Goal: Transaction & Acquisition: Purchase product/service

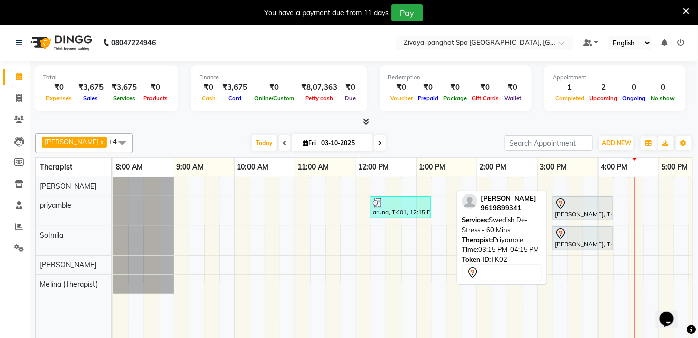
click at [575, 203] on div at bounding box center [582, 204] width 56 height 12
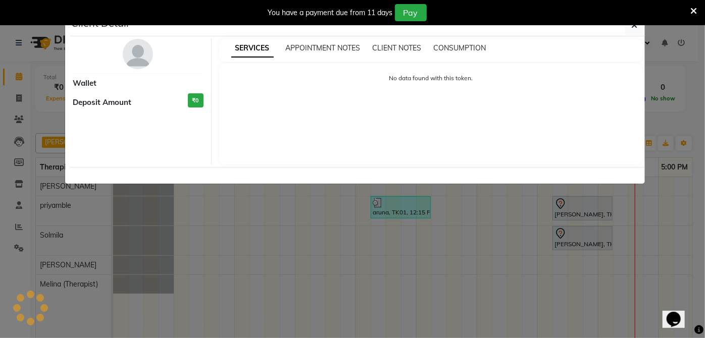
select select "7"
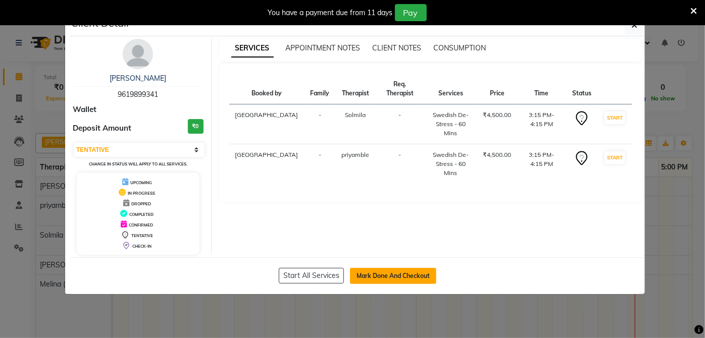
click at [402, 278] on button "Mark Done And Checkout" at bounding box center [393, 276] width 86 height 16
select select "6945"
select select "service"
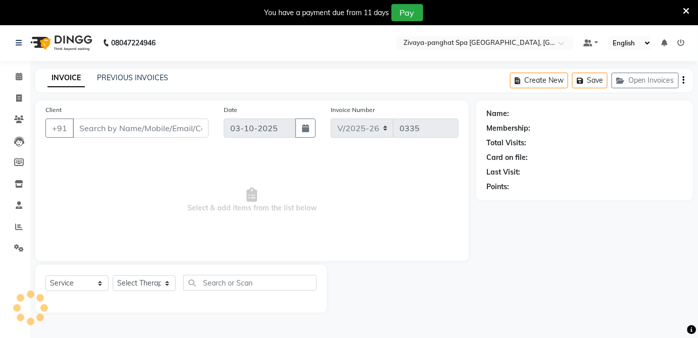
type input "9619899341"
select select "66042"
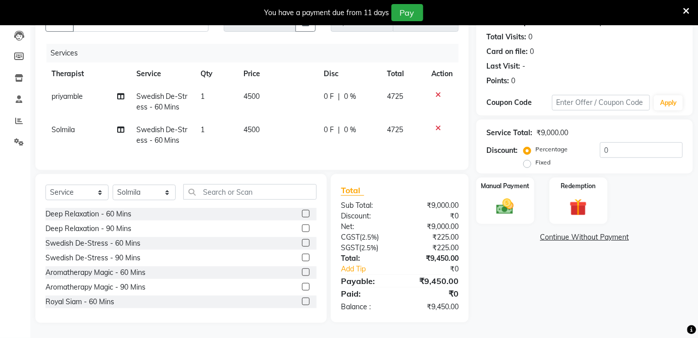
scroll to position [113, 0]
click at [535, 159] on label "Fixed" at bounding box center [542, 162] width 15 height 9
click at [530, 159] on input "Fixed" at bounding box center [529, 162] width 7 height 7
radio input "true"
click at [619, 146] on input "0" at bounding box center [641, 150] width 83 height 16
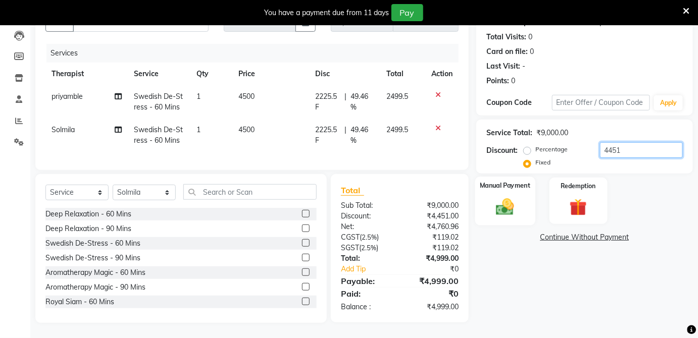
type input "4451"
click at [505, 196] on img at bounding box center [504, 206] width 29 height 21
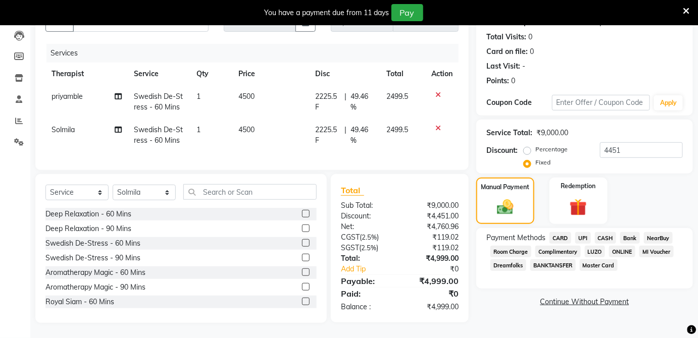
click at [655, 232] on span "NearBuy" at bounding box center [658, 238] width 29 height 12
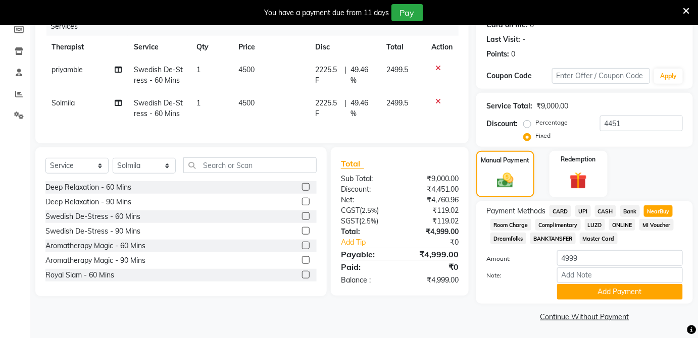
scroll to position [134, 0]
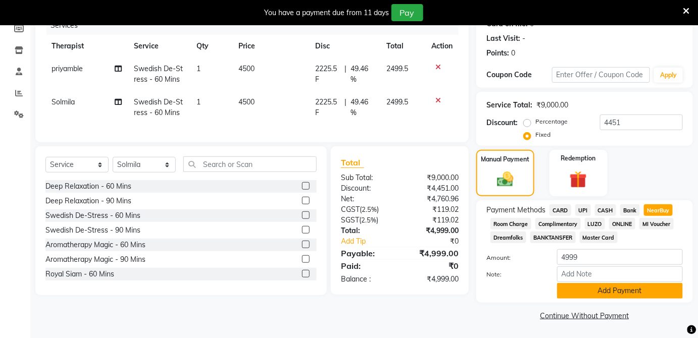
click at [622, 289] on button "Add Payment" at bounding box center [620, 291] width 126 height 16
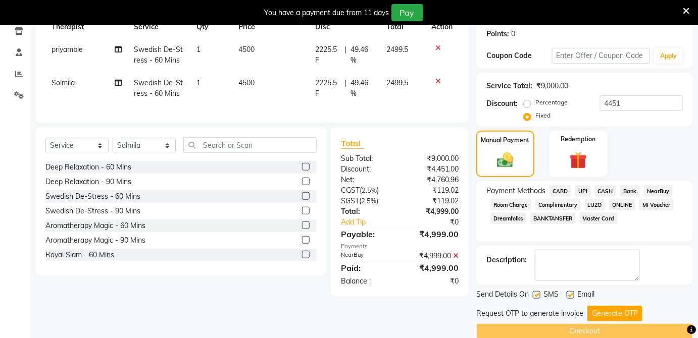
scroll to position [167, 0]
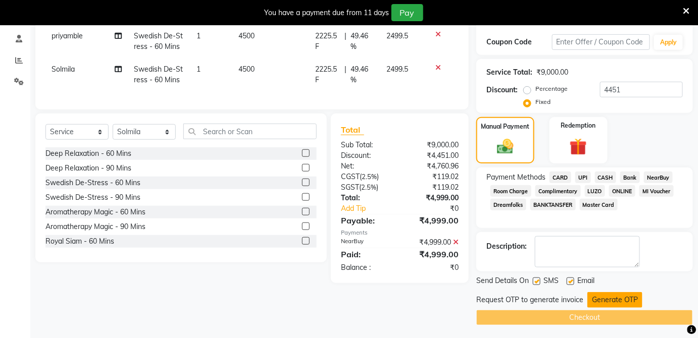
click at [625, 298] on button "Generate OTP" at bounding box center [614, 300] width 55 height 16
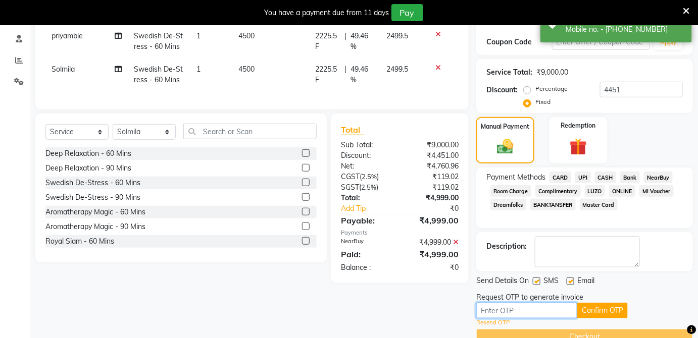
click at [545, 313] on input "text" at bounding box center [526, 311] width 101 height 16
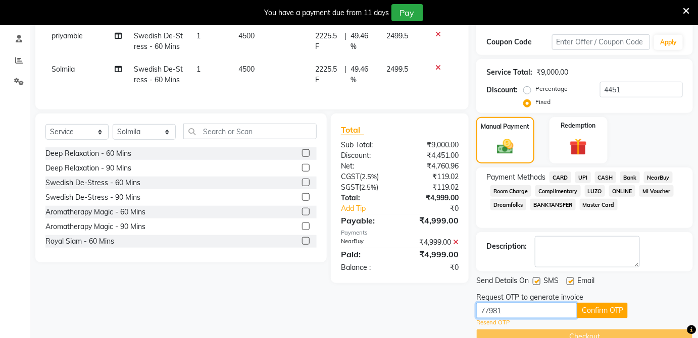
click at [483, 311] on input "77981" at bounding box center [526, 311] width 101 height 16
type input "7981"
click at [590, 313] on button "Confirm OTP" at bounding box center [602, 311] width 50 height 16
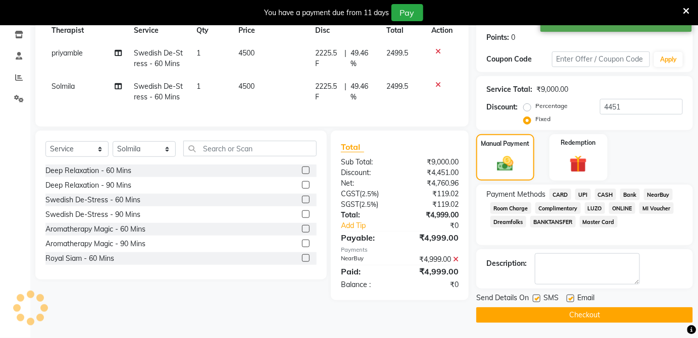
scroll to position [148, 0]
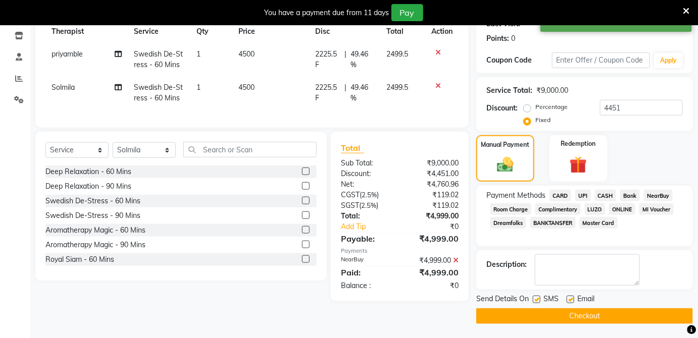
click at [590, 321] on button "Checkout" at bounding box center [584, 316] width 217 height 16
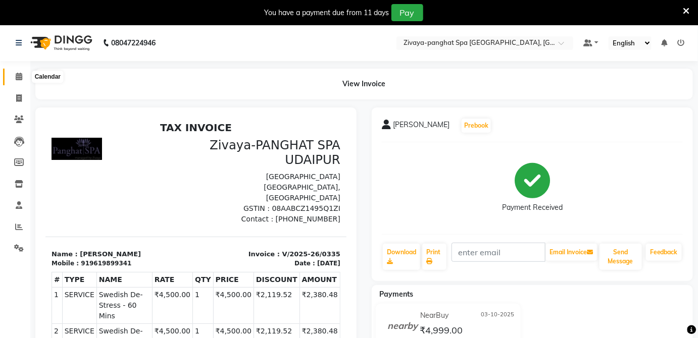
click at [15, 77] on span at bounding box center [19, 77] width 18 height 12
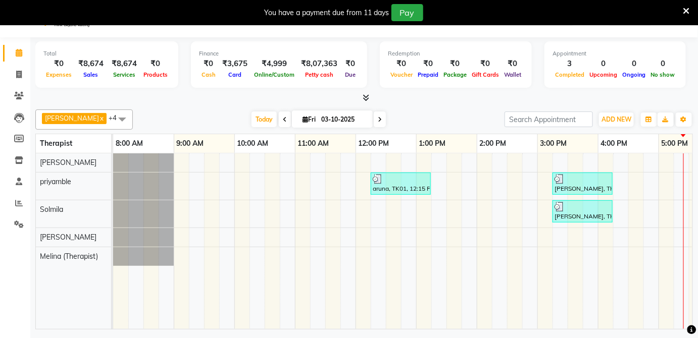
scroll to position [23, 0]
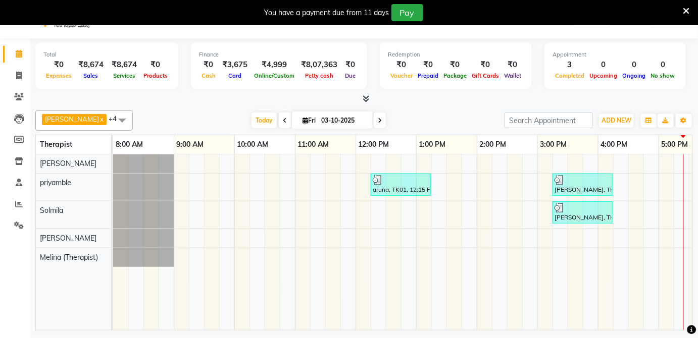
click at [671, 212] on div "aruna, TK01, 12:15 PM-01:15 PM, Royal Siam - 60 Mins [PERSON_NAME], TK02, 03:15…" at bounding box center [567, 242] width 909 height 176
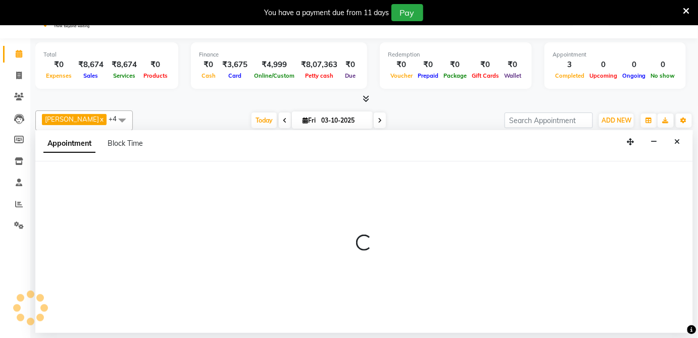
select select "66042"
select select "1020"
select select "tentative"
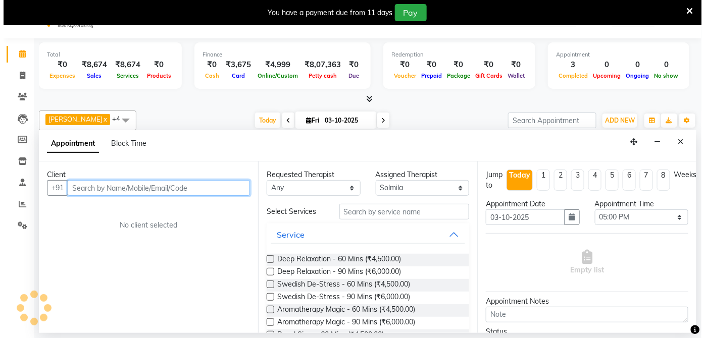
scroll to position [24, 0]
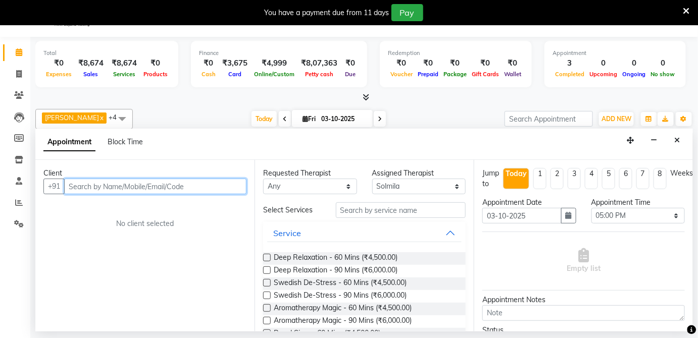
click at [159, 186] on input "text" at bounding box center [155, 187] width 182 height 16
type input "9892527176"
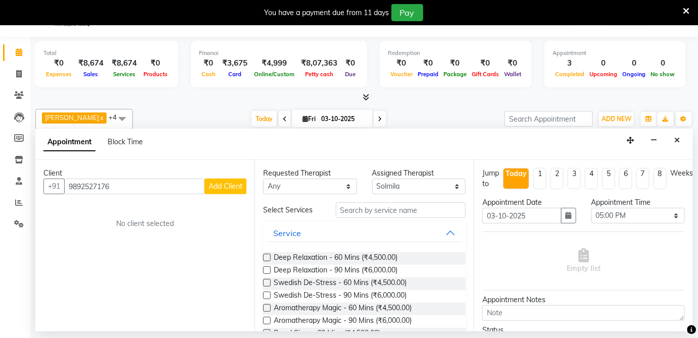
click at [216, 190] on button "Add Client" at bounding box center [225, 187] width 42 height 16
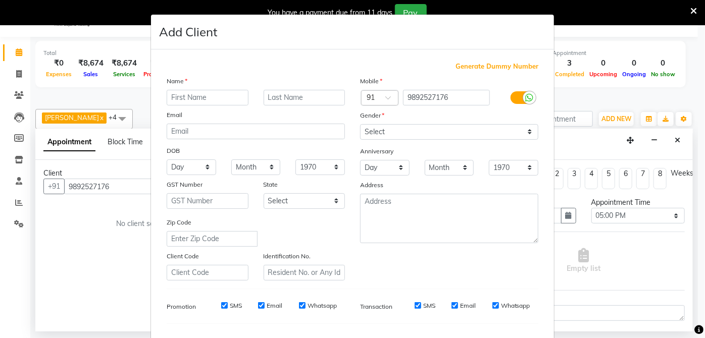
click at [190, 98] on input "text" at bounding box center [208, 98] width 82 height 16
type input "shalini"
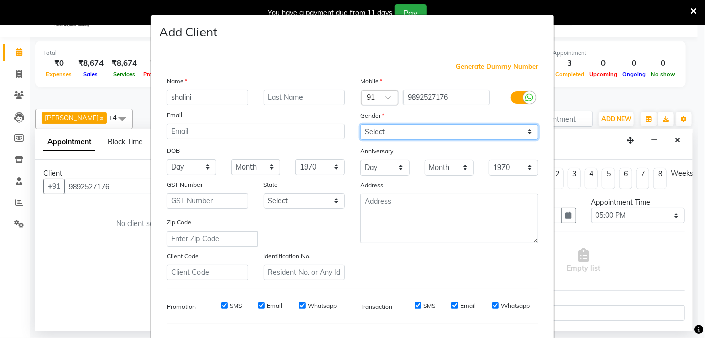
click at [521, 129] on select "Select [DEMOGRAPHIC_DATA] [DEMOGRAPHIC_DATA] Other Prefer Not To Say" at bounding box center [449, 132] width 178 height 16
select select "[DEMOGRAPHIC_DATA]"
click at [360, 124] on select "Select [DEMOGRAPHIC_DATA] [DEMOGRAPHIC_DATA] Other Prefer Not To Say" at bounding box center [449, 132] width 178 height 16
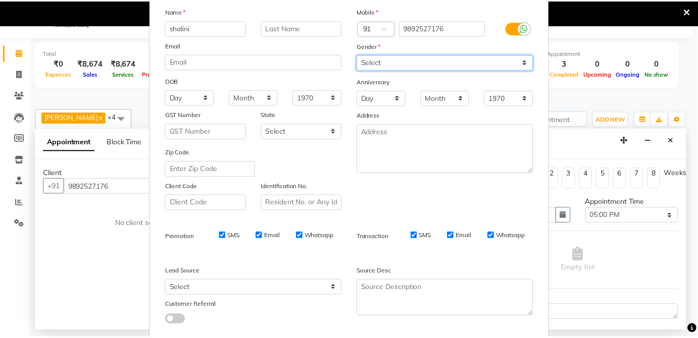
scroll to position [127, 0]
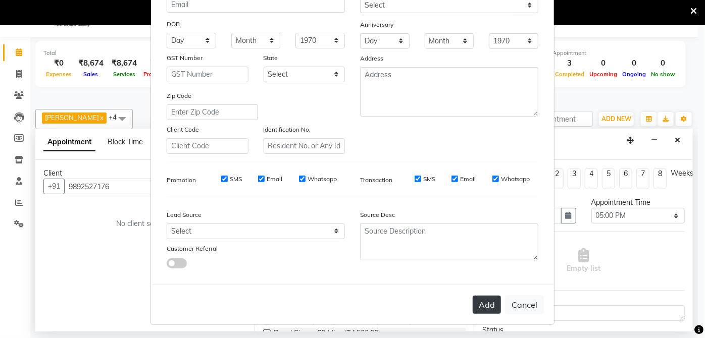
click at [473, 301] on button "Add" at bounding box center [487, 305] width 28 height 18
select select
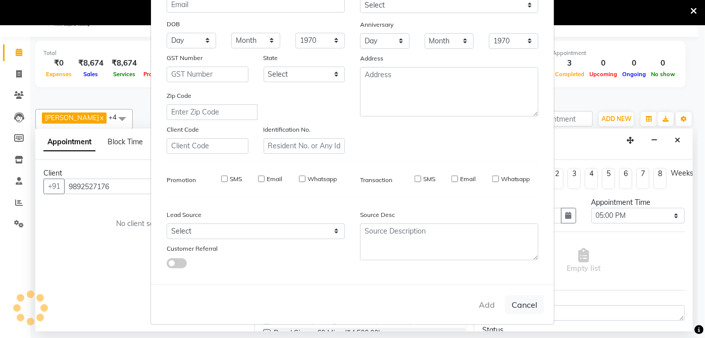
select select
checkbox input "false"
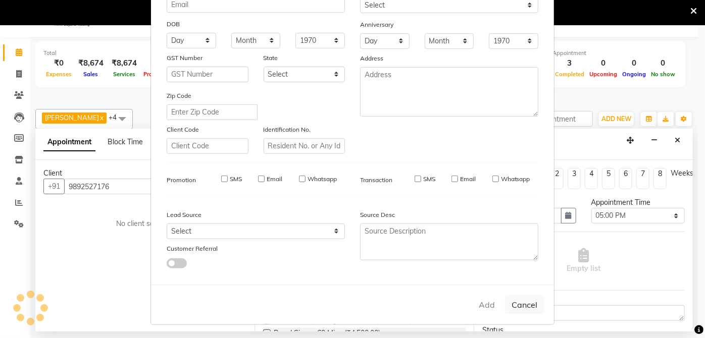
checkbox input "false"
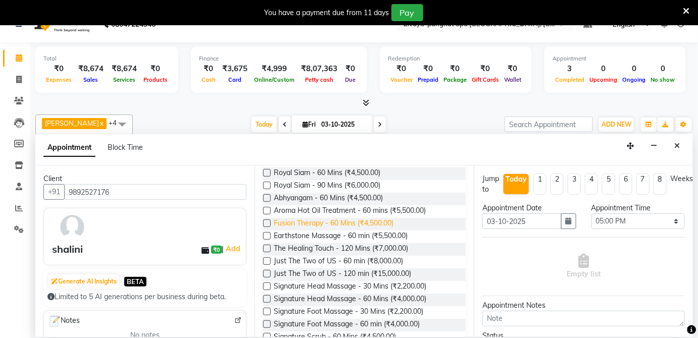
scroll to position [24, 0]
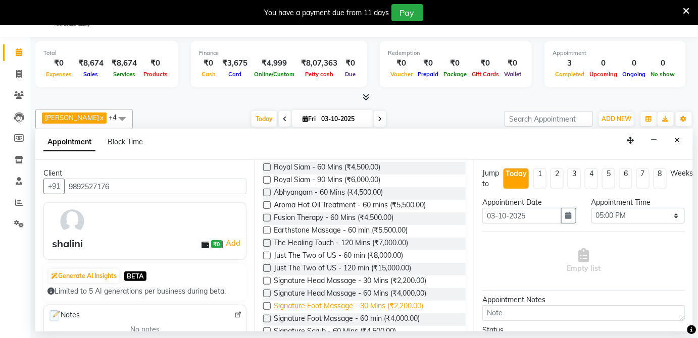
click at [292, 306] on span "Signature Foot Massage - 30 Mins (₹2,200.00)" at bounding box center [348, 307] width 149 height 13
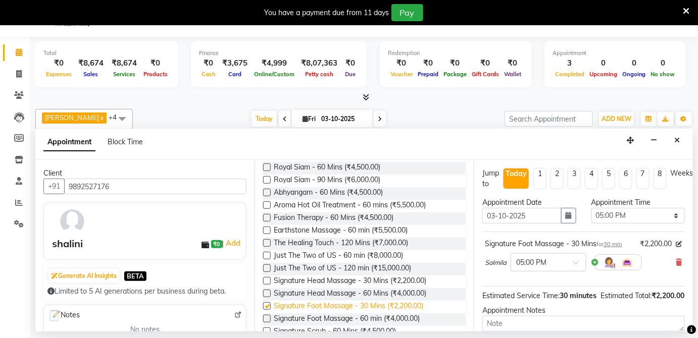
checkbox input "false"
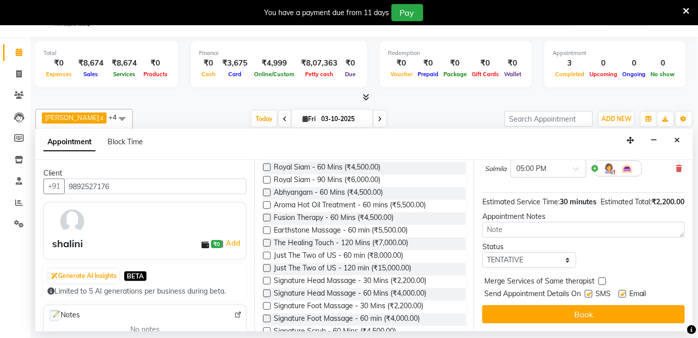
scroll to position [103, 0]
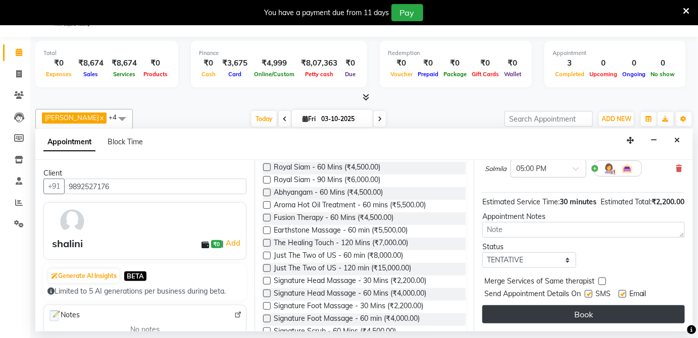
click at [607, 311] on button "Book" at bounding box center [583, 314] width 202 height 18
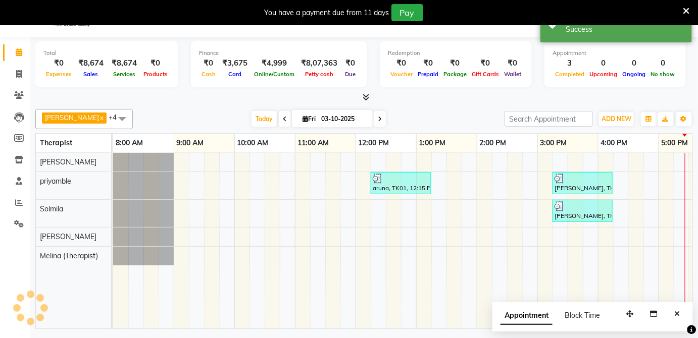
scroll to position [0, 0]
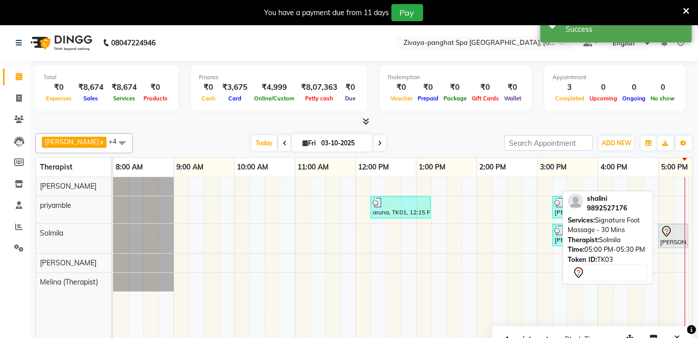
click at [665, 229] on icon at bounding box center [666, 232] width 12 height 12
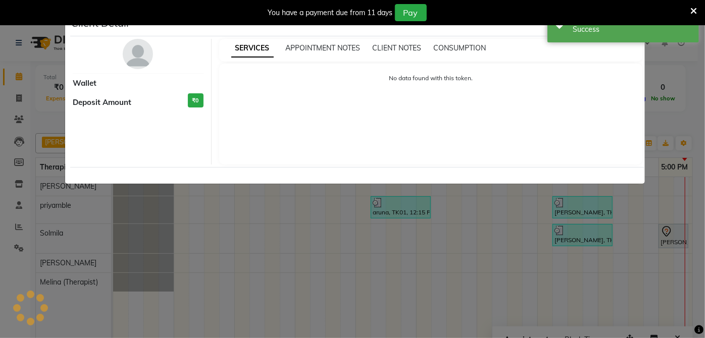
select select "7"
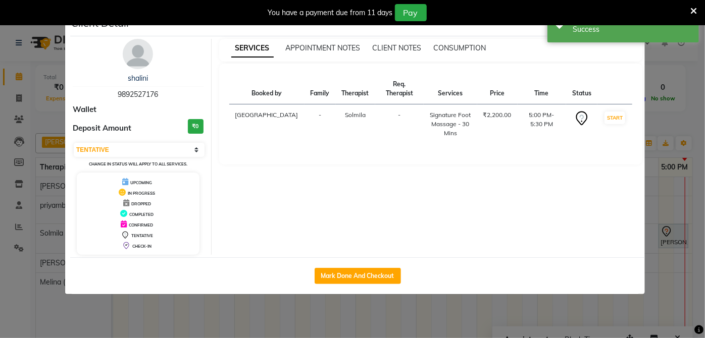
click at [663, 315] on ngb-modal-window "Client Detail [PERSON_NAME] 9892527176 Wallet Deposit Amount ₹0 Select IN SERVI…" at bounding box center [352, 169] width 705 height 338
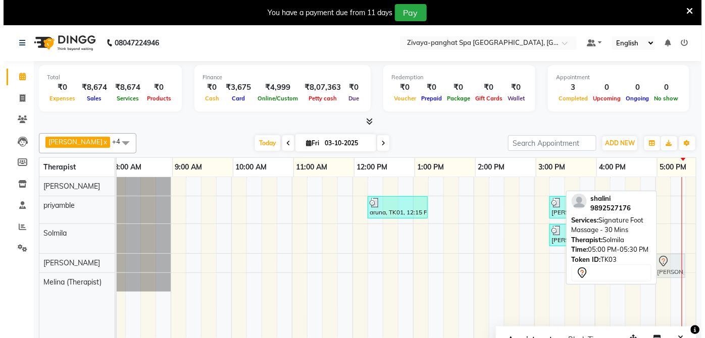
scroll to position [0, 6]
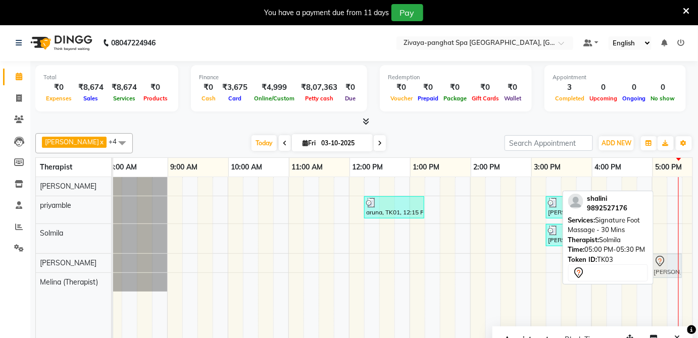
drag, startPoint x: 671, startPoint y: 237, endPoint x: 673, endPoint y: 262, distance: 24.3
click at [673, 262] on tbody "aruna, TK01, 12:15 PM-01:15 PM, [GEOGRAPHIC_DATA] - 60 Mins [PERSON_NAME], TK02…" at bounding box center [561, 234] width 909 height 115
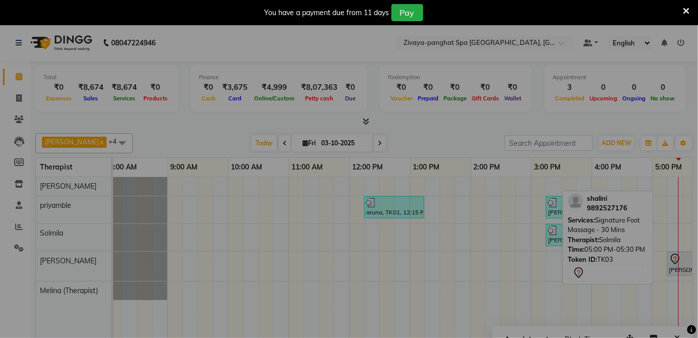
scroll to position [0, 7]
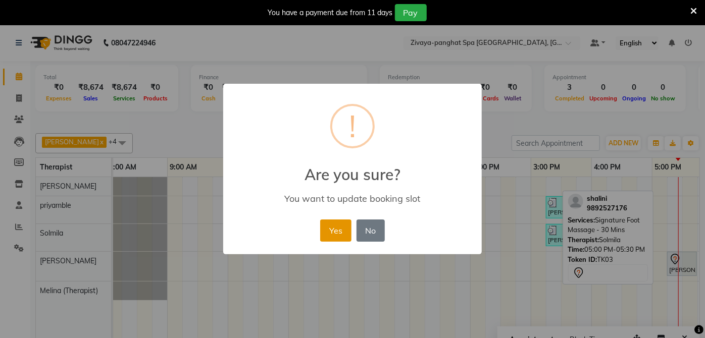
click at [334, 229] on button "Yes" at bounding box center [335, 231] width 31 height 22
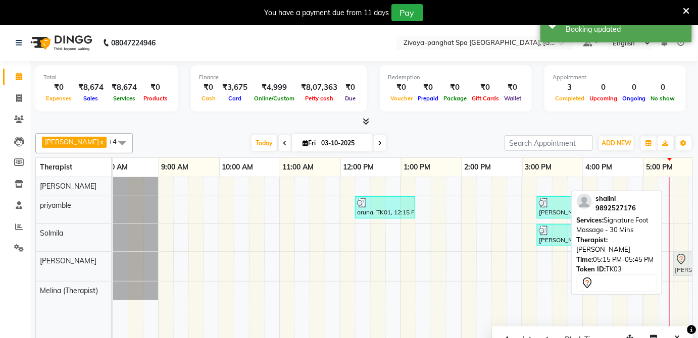
scroll to position [0, 18]
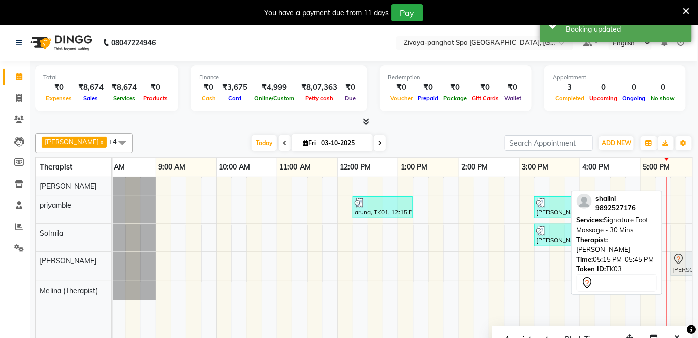
click at [95, 269] on div "[PERSON_NAME], TK03, 05:15 PM-05:45 PM, Signature Foot Massage - 30 Mins [PERSO…" at bounding box center [95, 266] width 0 height 29
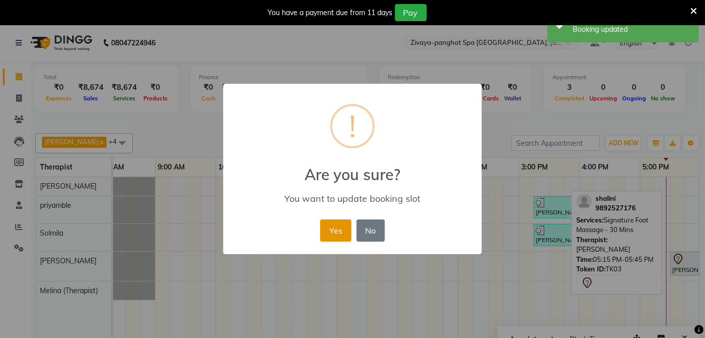
click at [335, 225] on button "Yes" at bounding box center [335, 231] width 31 height 22
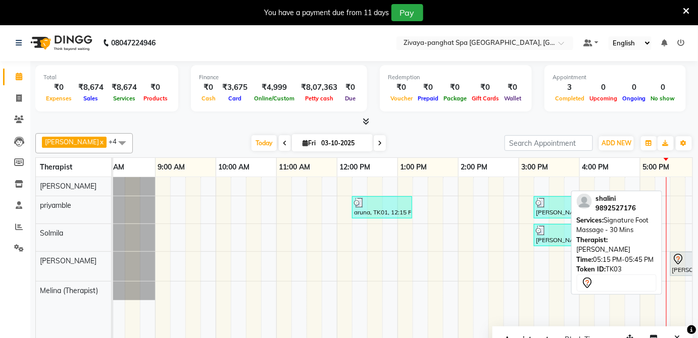
scroll to position [24, 0]
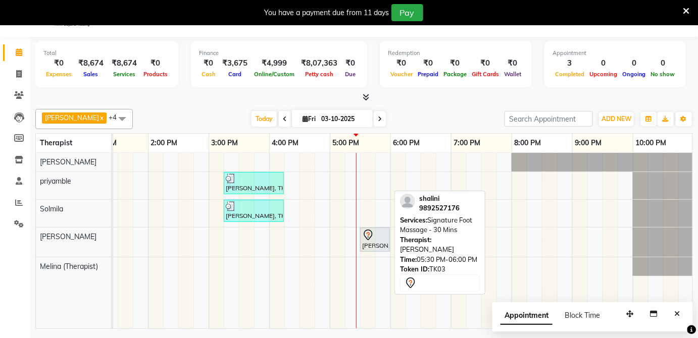
click at [375, 237] on div at bounding box center [375, 235] width 26 height 12
select select "7"
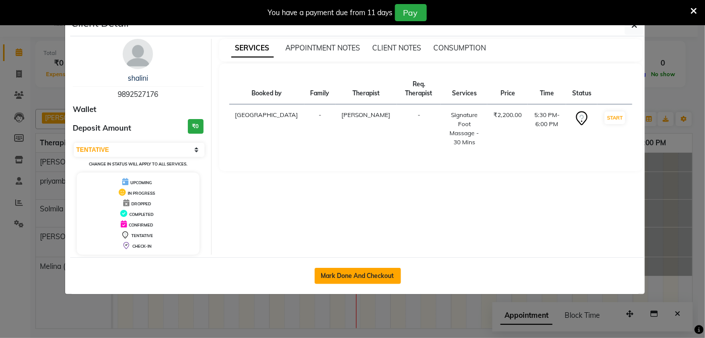
click at [354, 272] on button "Mark Done And Checkout" at bounding box center [358, 276] width 86 height 16
select select "6945"
select select "service"
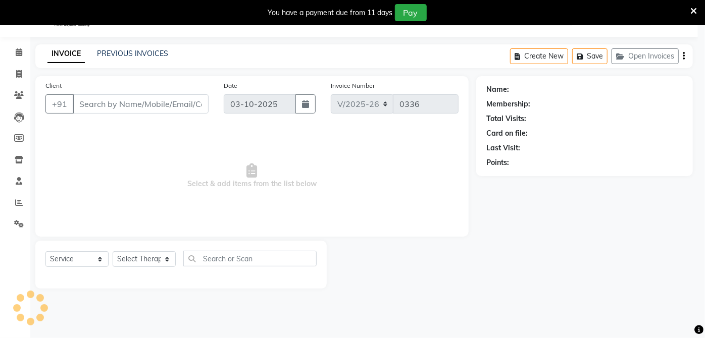
select select "3"
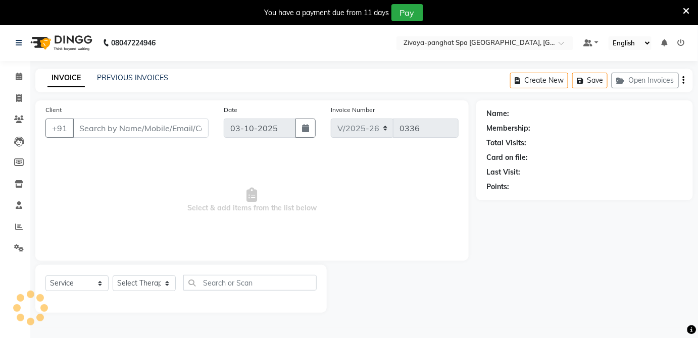
type input "9892527176"
select select "68574"
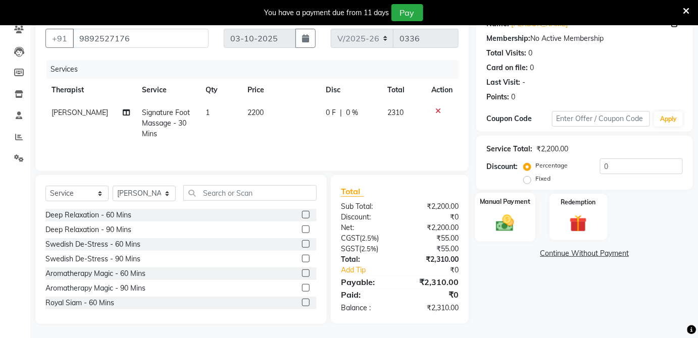
click at [509, 222] on img at bounding box center [504, 223] width 29 height 21
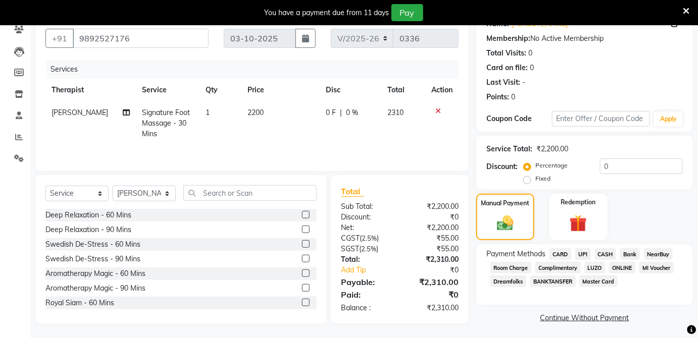
click at [514, 264] on span "Room Charge" at bounding box center [510, 268] width 41 height 12
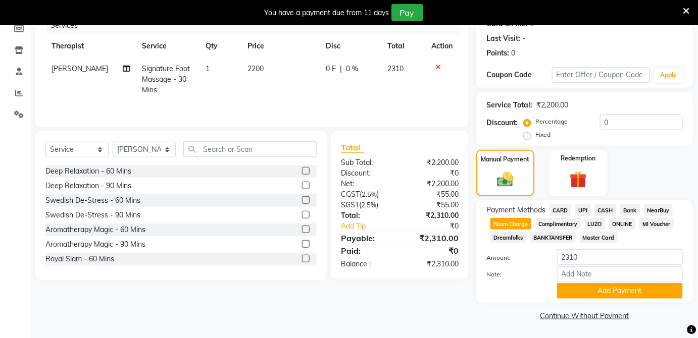
click at [528, 225] on span "Room Charge" at bounding box center [510, 224] width 41 height 12
click at [626, 295] on button "Add Payment" at bounding box center [620, 291] width 126 height 16
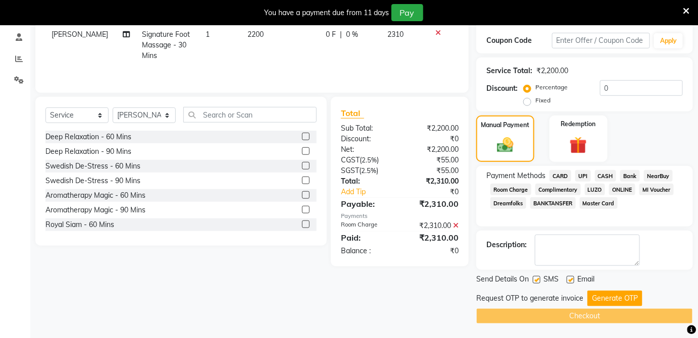
click at [601, 298] on button "Generate OTP" at bounding box center [614, 299] width 55 height 16
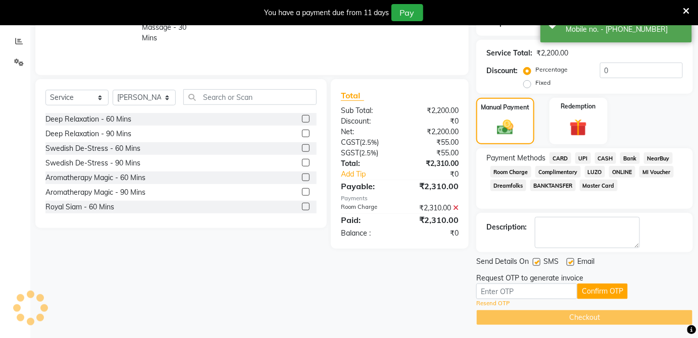
scroll to position [187, 0]
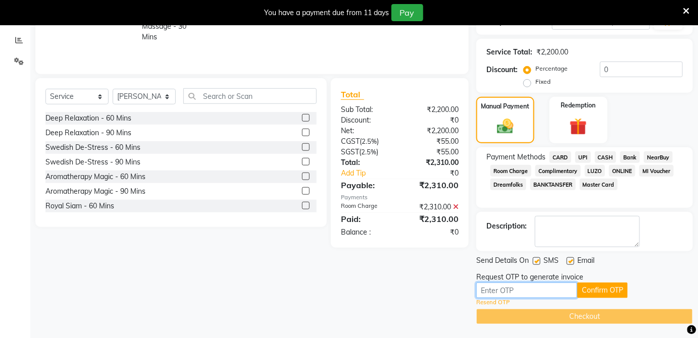
click at [524, 291] on input "text" at bounding box center [526, 291] width 101 height 16
click at [604, 288] on button "Confirm OTP" at bounding box center [602, 291] width 50 height 16
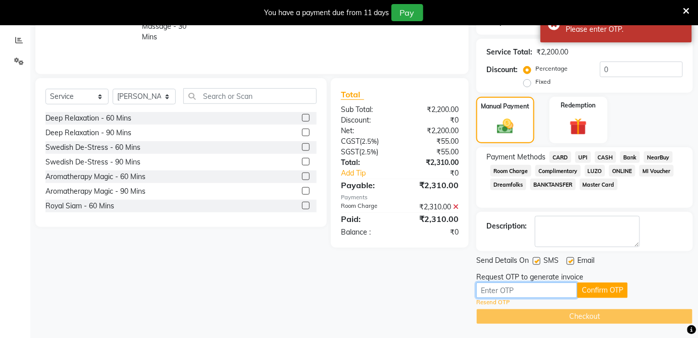
click at [503, 294] on input "text" at bounding box center [526, 291] width 101 height 16
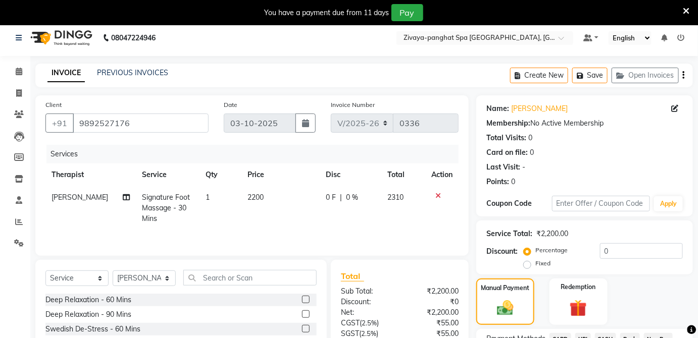
scroll to position [4, 0]
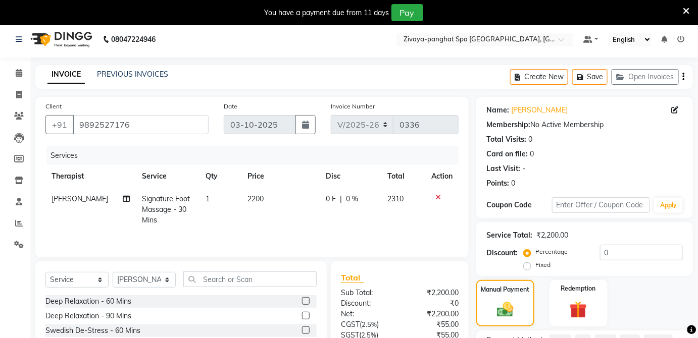
click at [348, 197] on span "0 %" at bounding box center [352, 199] width 12 height 11
select select "68574"
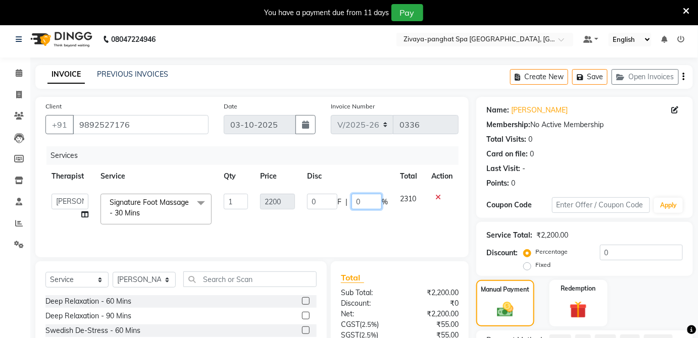
click at [364, 199] on input "0" at bounding box center [366, 202] width 30 height 16
type input "10"
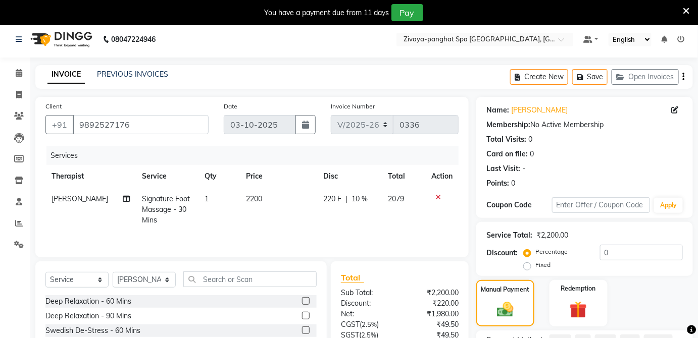
click at [408, 215] on td "2079" at bounding box center [403, 210] width 43 height 44
select select "68574"
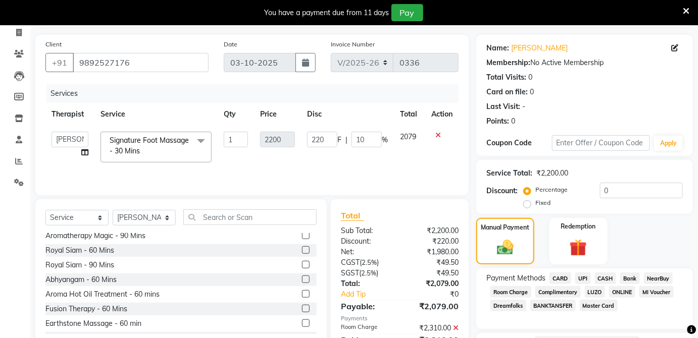
scroll to position [0, 0]
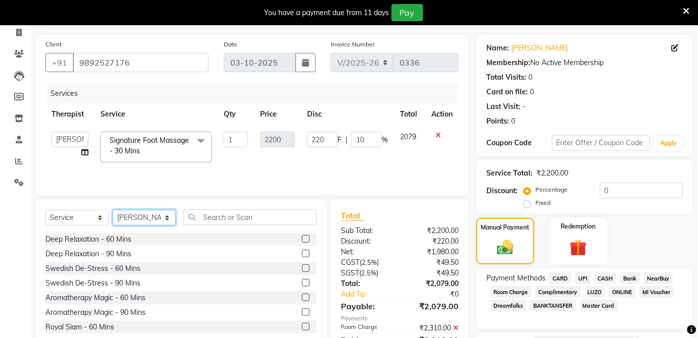
click at [165, 216] on select "Select Therapist [PERSON_NAME] [PERSON_NAME] (Therapist) [PERSON_NAME] priyambl…" at bounding box center [144, 218] width 63 height 16
click at [113, 210] on select "Select Therapist [PERSON_NAME] [PERSON_NAME] (Therapist) [PERSON_NAME] priyambl…" at bounding box center [144, 218] width 63 height 16
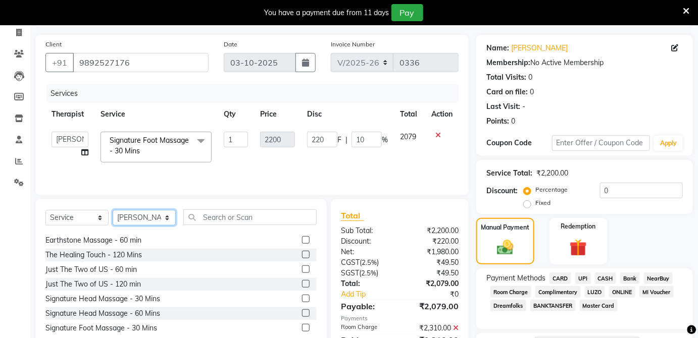
scroll to position [170, 0]
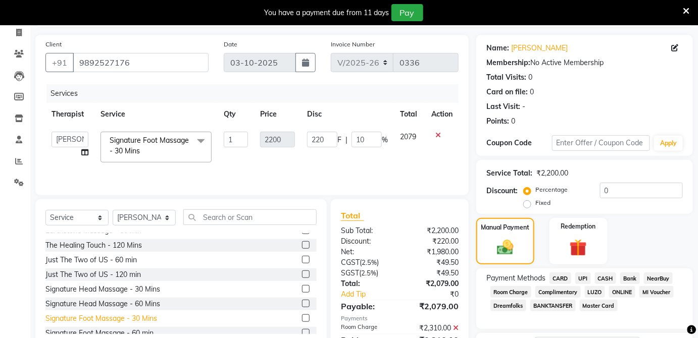
click at [134, 321] on div "Signature Foot Massage - 30 Mins" at bounding box center [101, 319] width 112 height 11
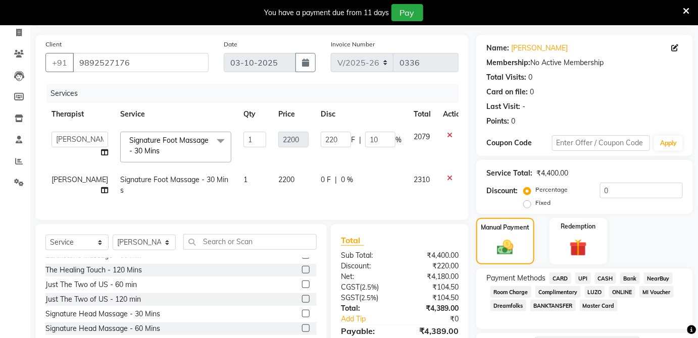
checkbox input "false"
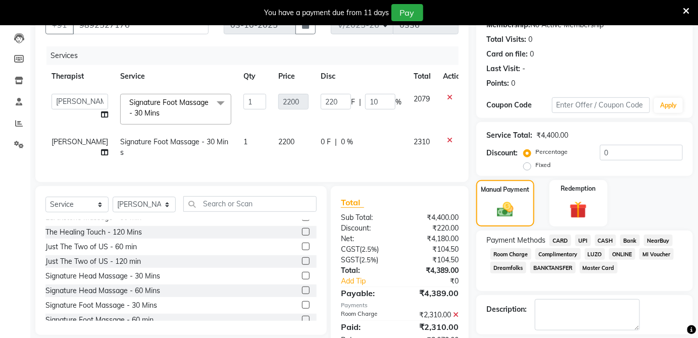
scroll to position [104, 0]
click at [326, 142] on div "0 F | 0 %" at bounding box center [361, 141] width 81 height 11
select select "68574"
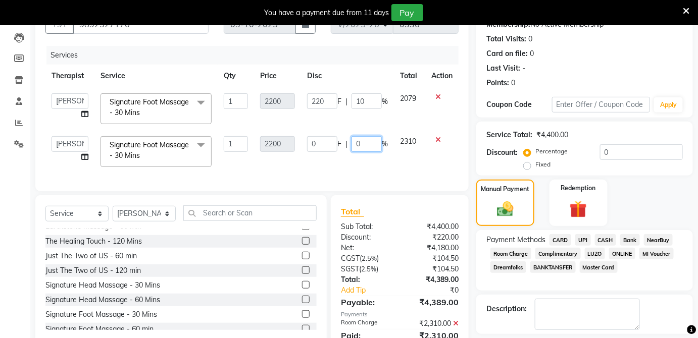
click at [372, 137] on input "0" at bounding box center [366, 144] width 30 height 16
type input "10"
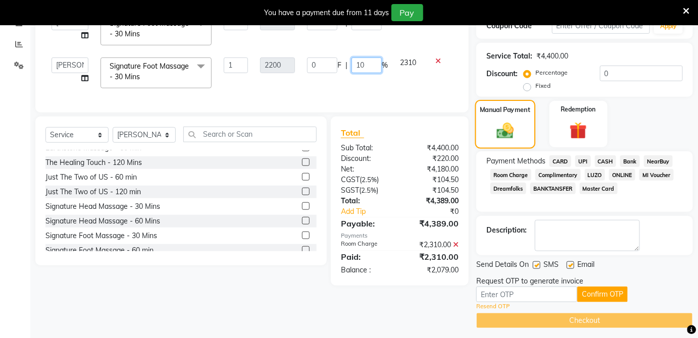
scroll to position [187, 0]
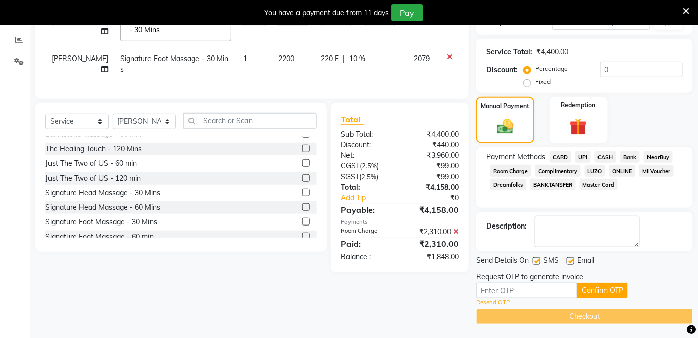
click at [406, 82] on div "Services Therapist Service Qty Price Disc Total Action [PERSON_NAME] [PERSON_NA…" at bounding box center [251, 26] width 413 height 126
click at [456, 235] on icon at bounding box center [456, 231] width 6 height 7
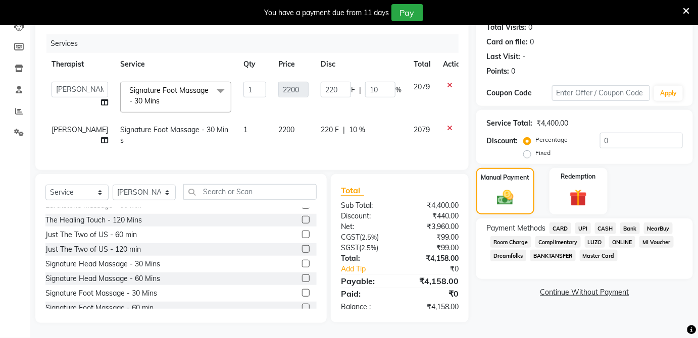
click at [507, 236] on span "Room Charge" at bounding box center [510, 242] width 41 height 12
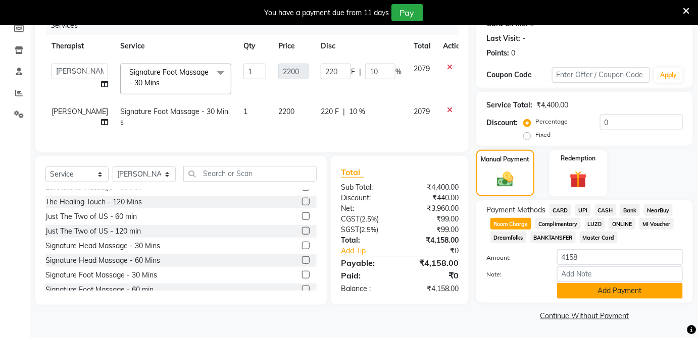
click at [591, 292] on button "Add Payment" at bounding box center [620, 291] width 126 height 16
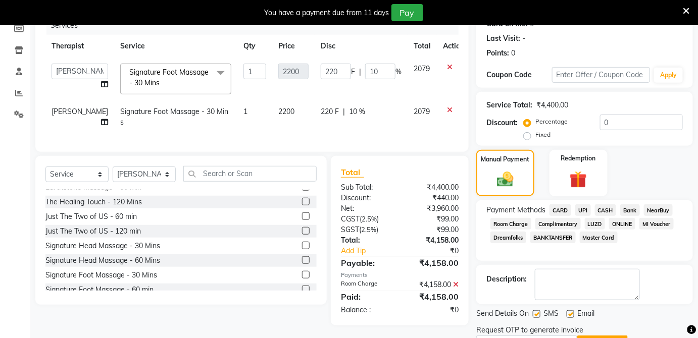
scroll to position [187, 0]
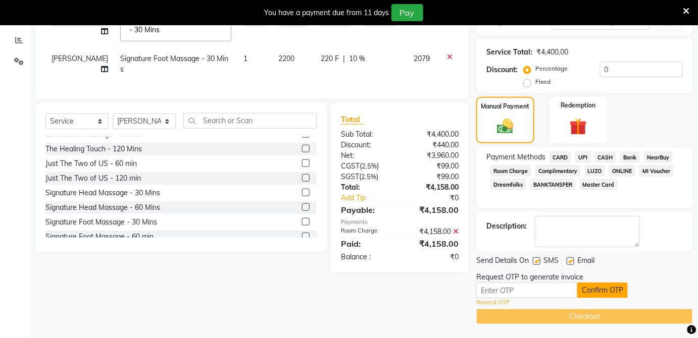
click at [598, 284] on button "Confirm OTP" at bounding box center [602, 291] width 50 height 16
click at [541, 286] on input "text" at bounding box center [526, 291] width 101 height 16
click at [591, 288] on button "Confirm OTP" at bounding box center [602, 291] width 50 height 16
click at [556, 287] on input "2302" at bounding box center [526, 291] width 101 height 16
type input "2"
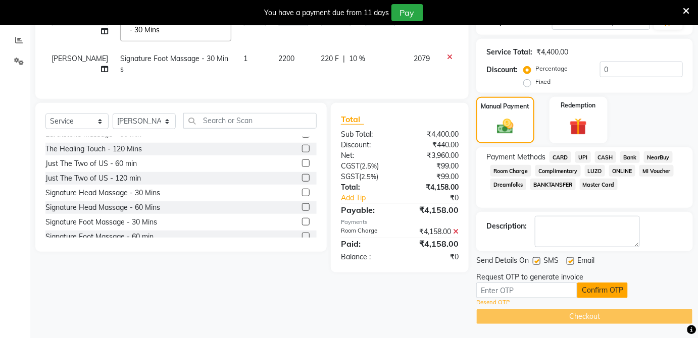
click at [604, 288] on button "Confirm OTP" at bounding box center [602, 291] width 50 height 16
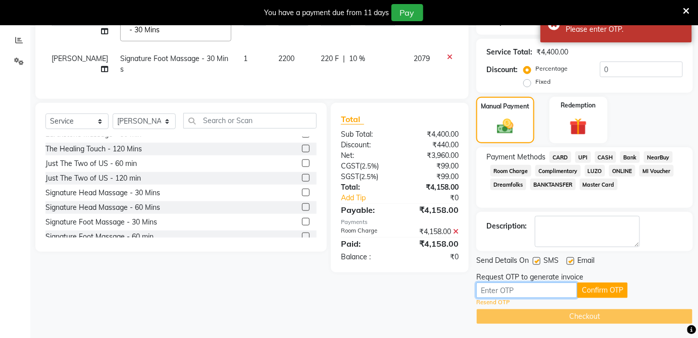
click at [540, 289] on input "text" at bounding box center [526, 291] width 101 height 16
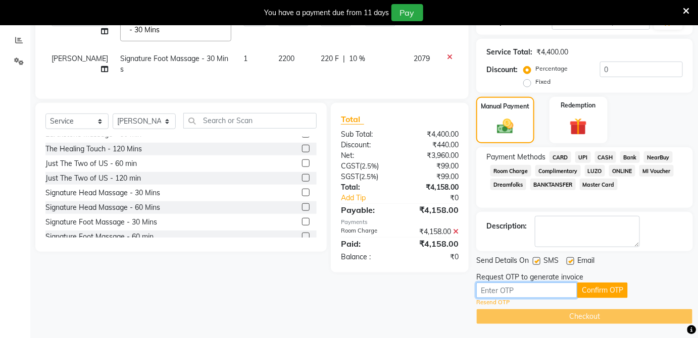
click at [546, 289] on input "text" at bounding box center [526, 291] width 101 height 16
click at [596, 292] on button "Confirm OTP" at bounding box center [602, 291] width 50 height 16
click at [537, 286] on input "7216" at bounding box center [526, 291] width 101 height 16
type input "7"
type input "7615"
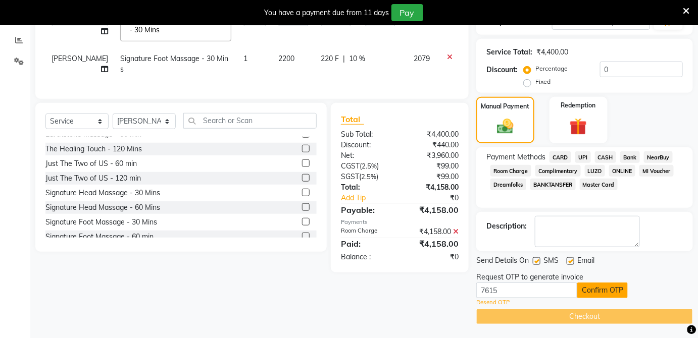
click at [609, 285] on button "Confirm OTP" at bounding box center [602, 291] width 50 height 16
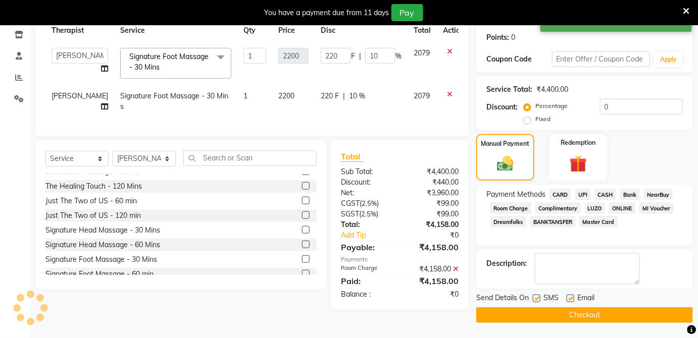
scroll to position [148, 0]
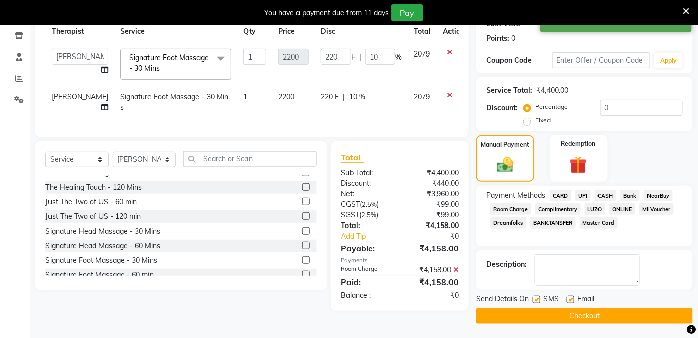
click at [610, 308] on button "Checkout" at bounding box center [584, 316] width 217 height 16
